Goal: Task Accomplishment & Management: Manage account settings

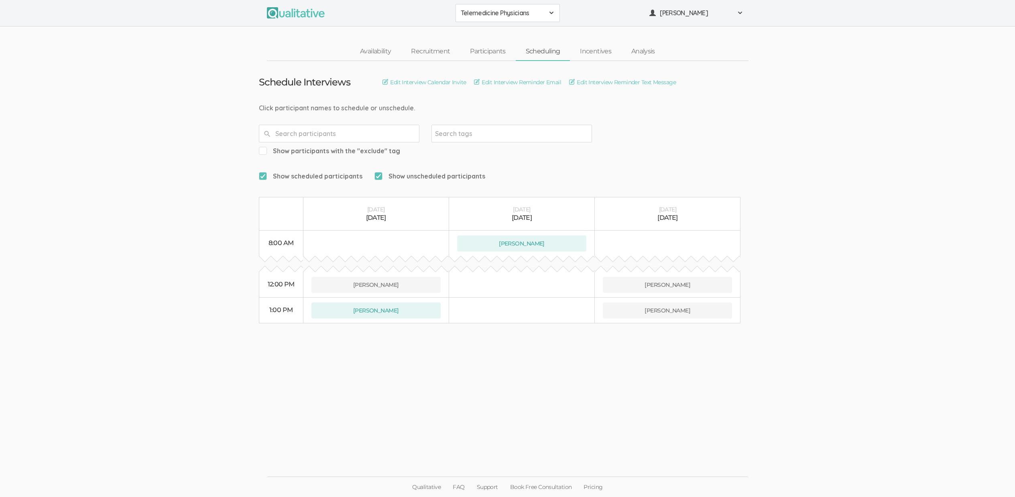
click at [159, 127] on ui-view "Schedule Interviews Edit Interview Calendar Invite Edit Interview Reminder Emai…" at bounding box center [507, 249] width 1015 height 376
click at [152, 128] on ui-view "Schedule Interviews Edit Interview Calendar Invite Edit Interview Reminder Emai…" at bounding box center [507, 249] width 1015 height 376
click at [150, 152] on ui-view "Schedule Interviews Edit Interview Calendar Invite Edit Interview Reminder Emai…" at bounding box center [507, 249] width 1015 height 376
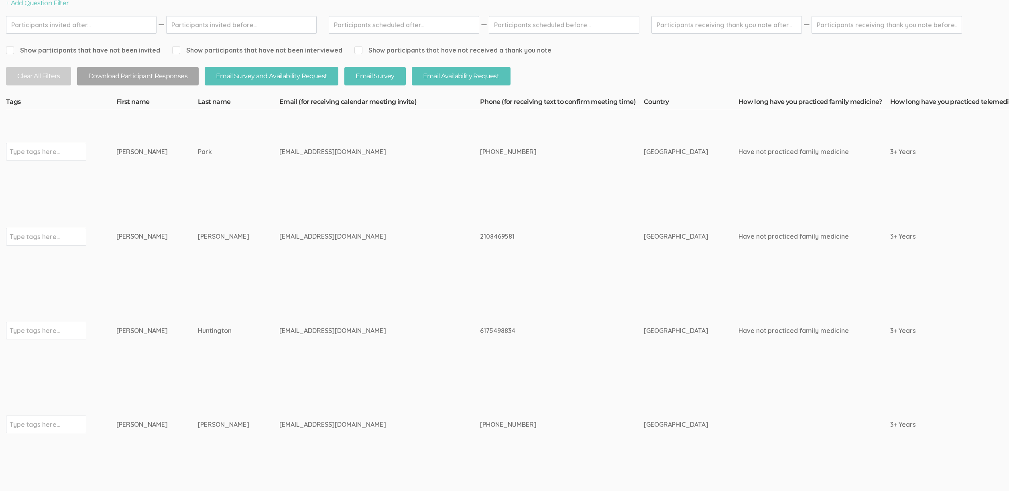
scroll to position [166, 0]
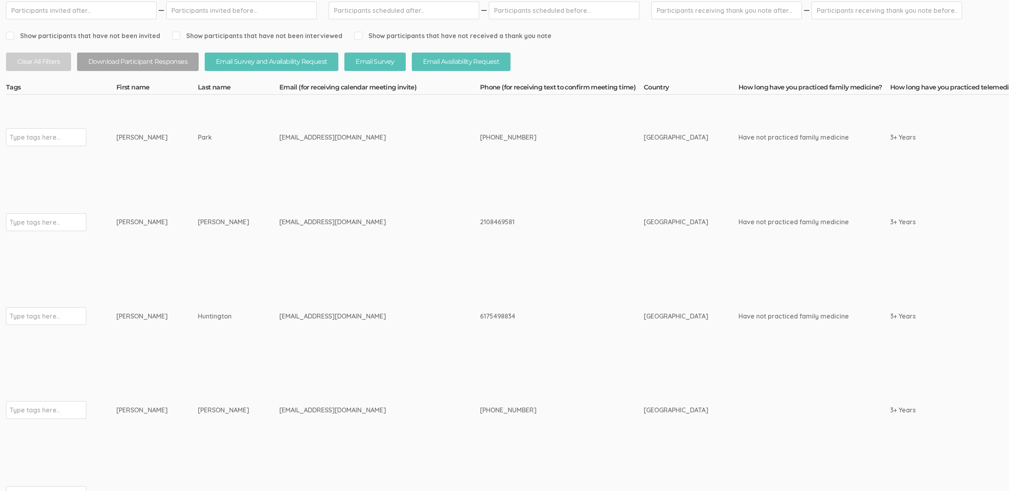
drag, startPoint x: 189, startPoint y: 227, endPoint x: 106, endPoint y: 221, distance: 83.7
copy tr "Type tags here... Gail Bates"
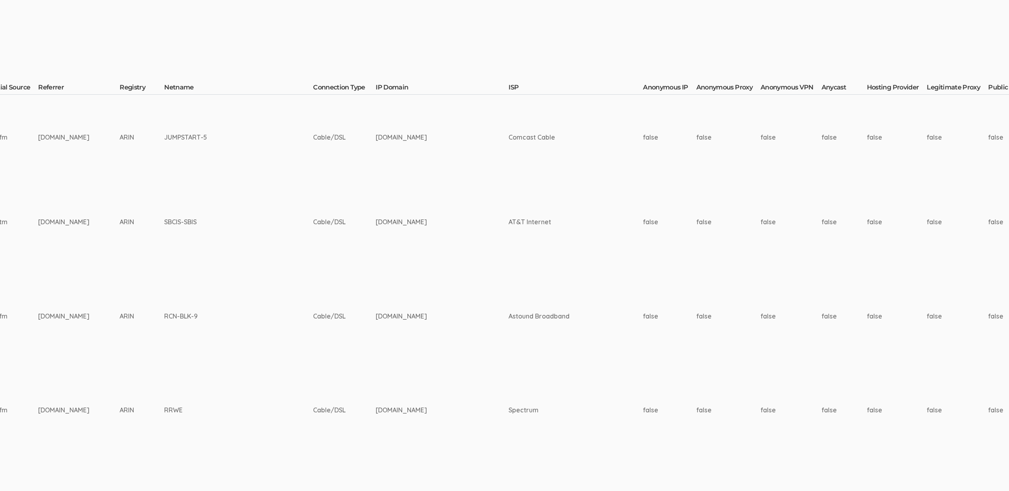
scroll to position [166, 2932]
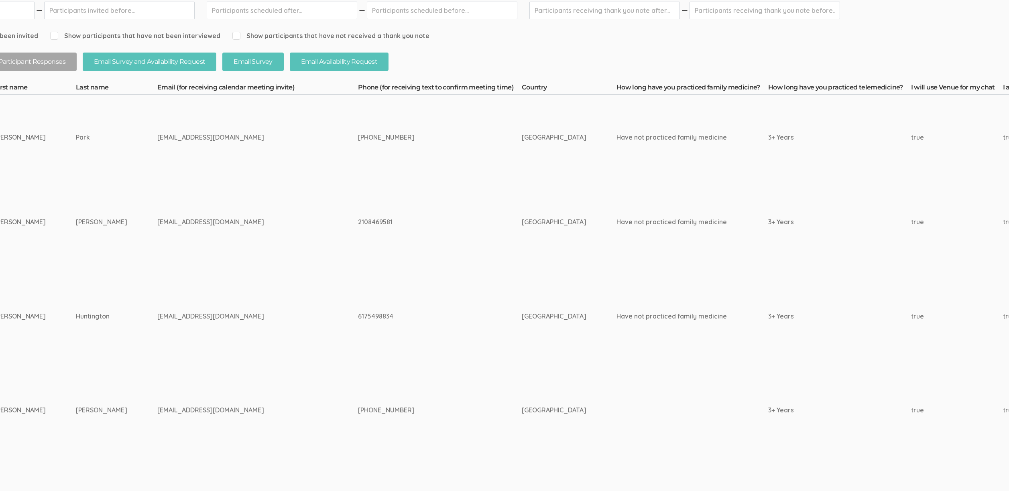
scroll to position [166, 0]
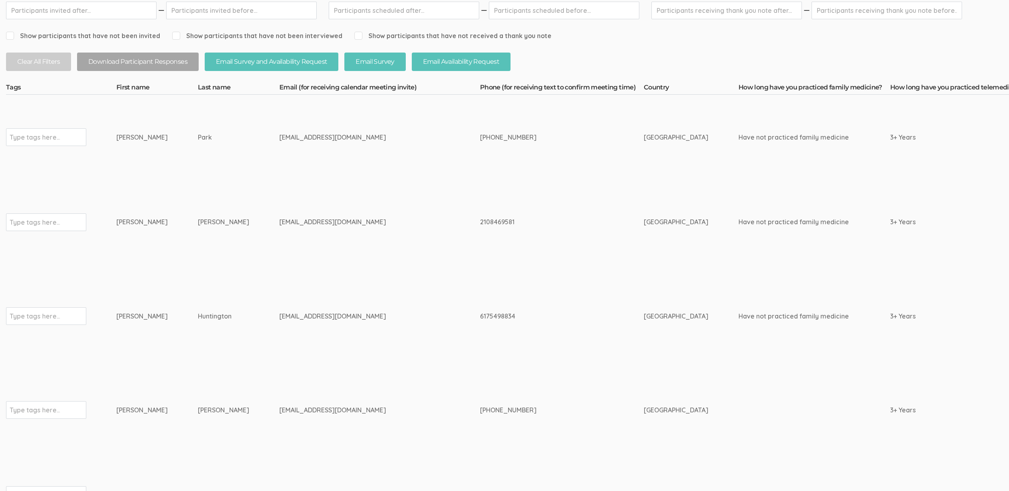
click at [223, 142] on td "Park" at bounding box center [238, 137] width 81 height 85
drag, startPoint x: 201, startPoint y: 134, endPoint x: 116, endPoint y: 140, distance: 85.7
copy tr "Type tags here... Charles Park"
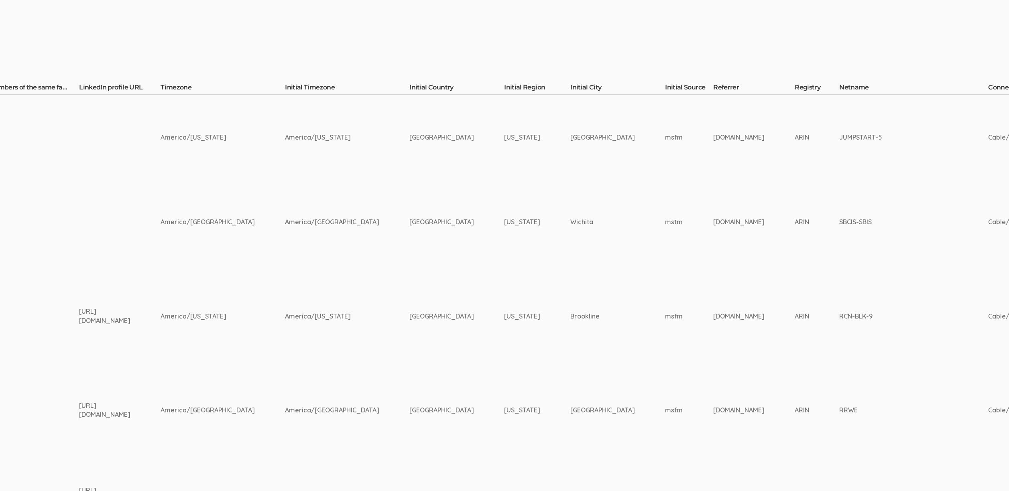
scroll to position [166, 2932]
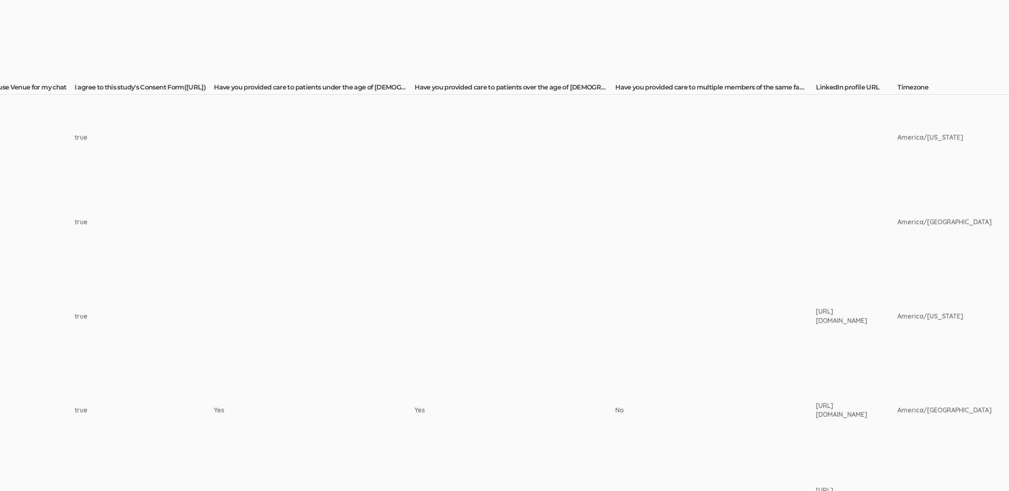
scroll to position [166, 0]
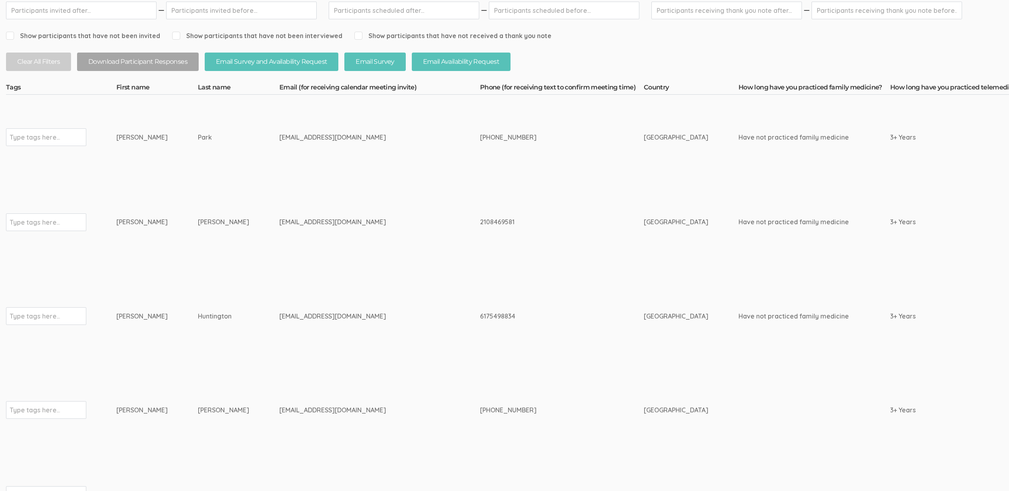
drag, startPoint x: 292, startPoint y: 260, endPoint x: 295, endPoint y: 264, distance: 4.8
click at [292, 260] on td "g_sotherland@yahoo.com" at bounding box center [379, 222] width 201 height 85
drag, startPoint x: 213, startPoint y: 317, endPoint x: 114, endPoint y: 326, distance: 99.2
copy tr "Type tags here... Ian Huntington"
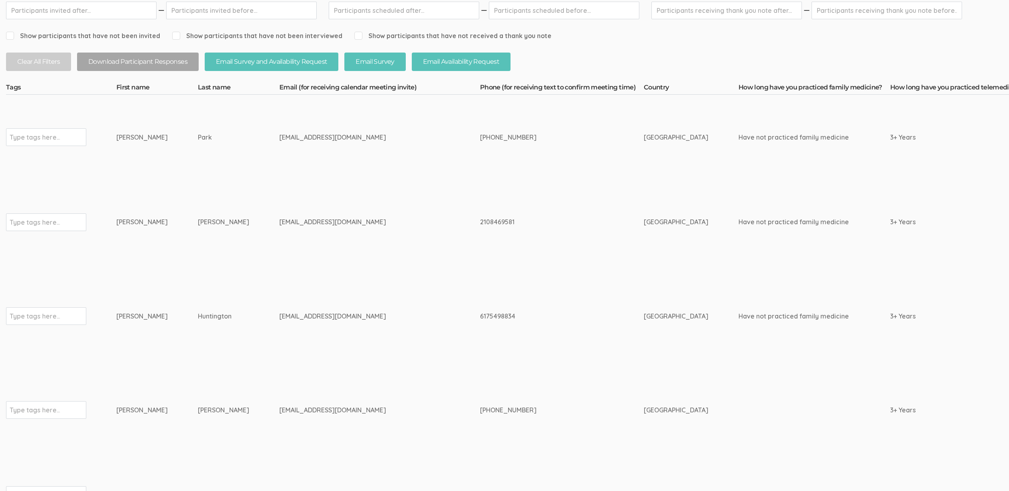
click at [198, 349] on td "Huntington" at bounding box center [238, 315] width 81 height 103
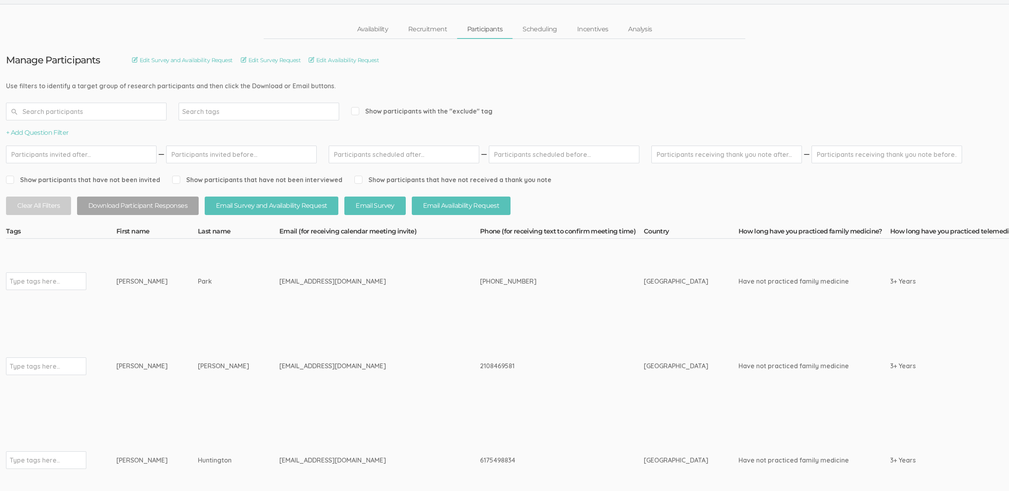
scroll to position [0, 0]
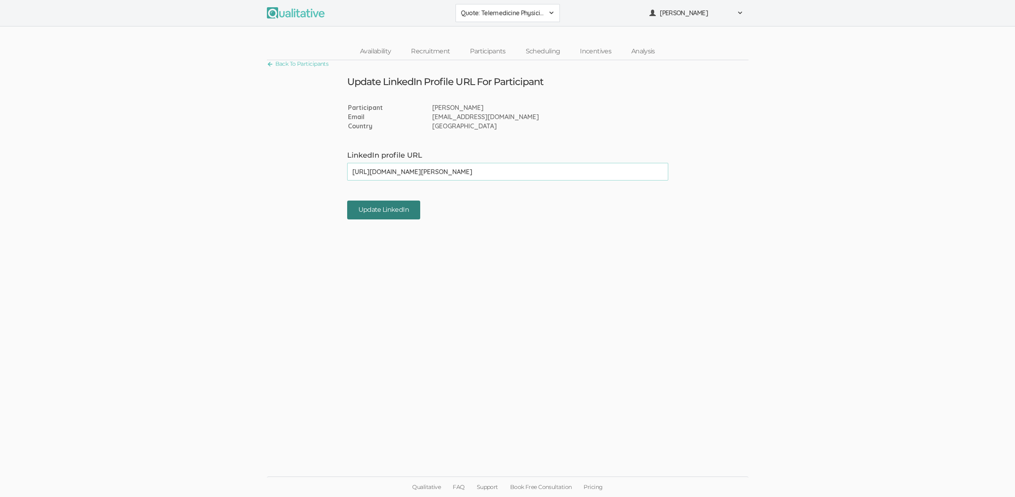
type input "https://www.linkedin.com/in/gail-bates-md-aa762934/"
click at [386, 208] on input "Update LinkedIn" at bounding box center [383, 210] width 73 height 19
type input "https://www.linkedin.com/in/charles-park-md-5a81b9b/"
click at [394, 209] on input "Update LinkedIn" at bounding box center [383, 210] width 73 height 19
